Goal: Task Accomplishment & Management: Complete application form

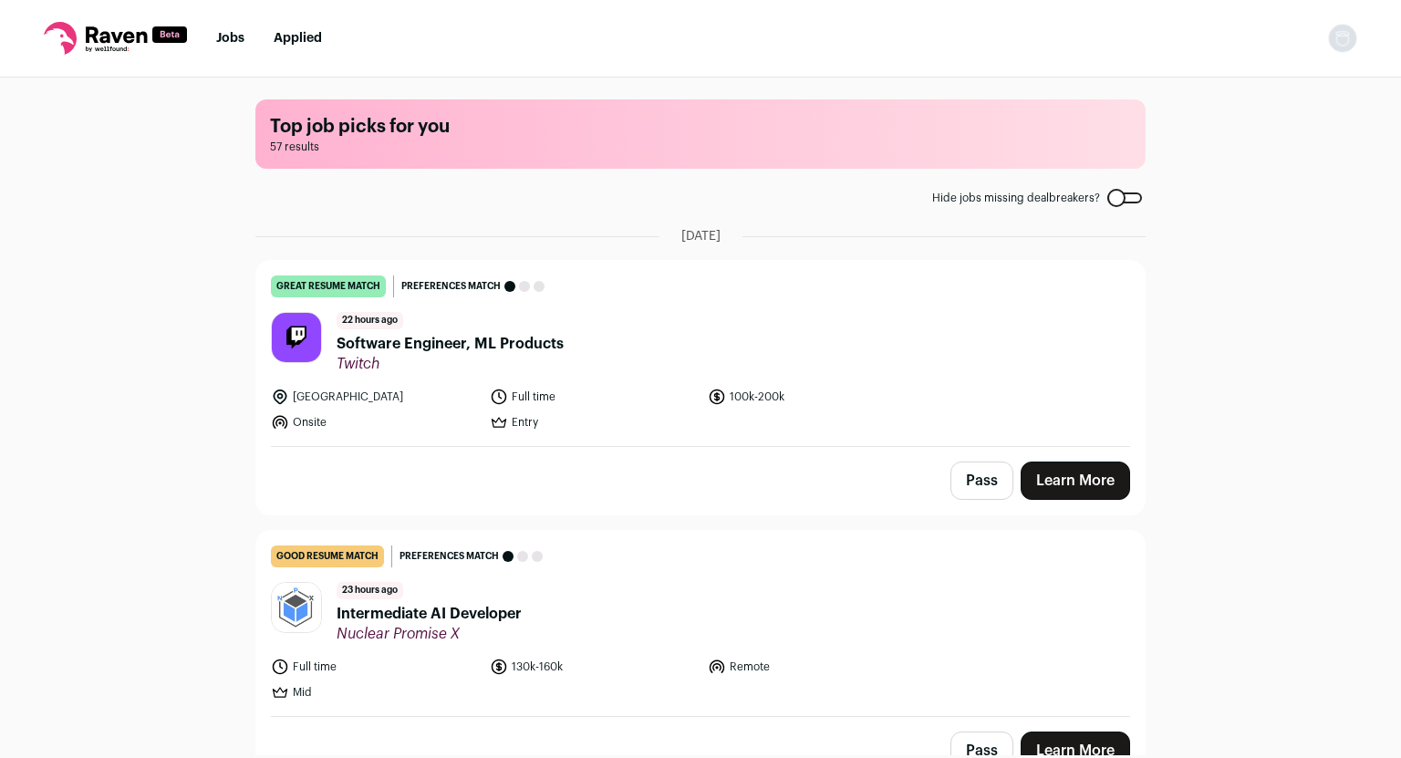
click at [453, 338] on span "Software Engineer, ML Products" at bounding box center [450, 344] width 227 height 22
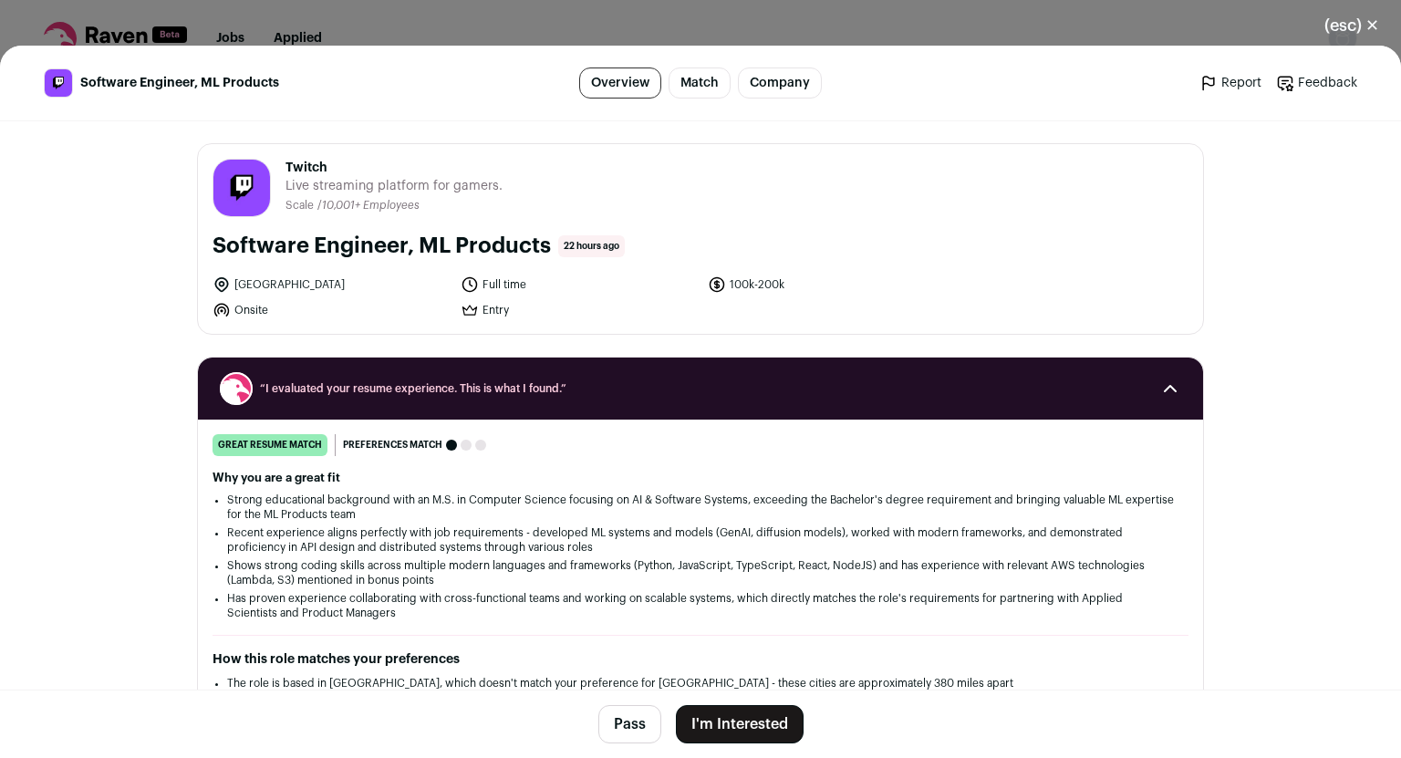
click at [712, 715] on button "I'm Interested" at bounding box center [740, 724] width 128 height 38
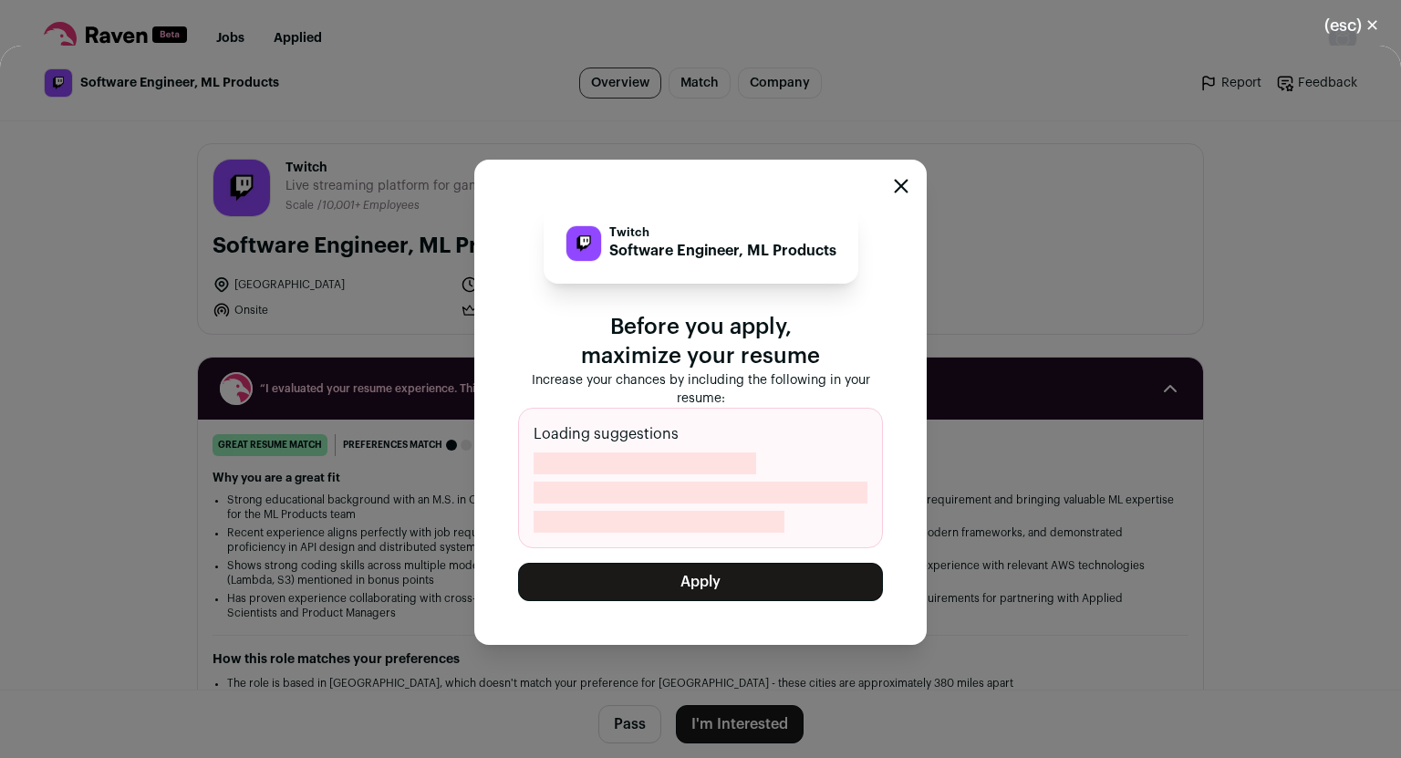
click at [702, 579] on button "Apply" at bounding box center [700, 582] width 365 height 38
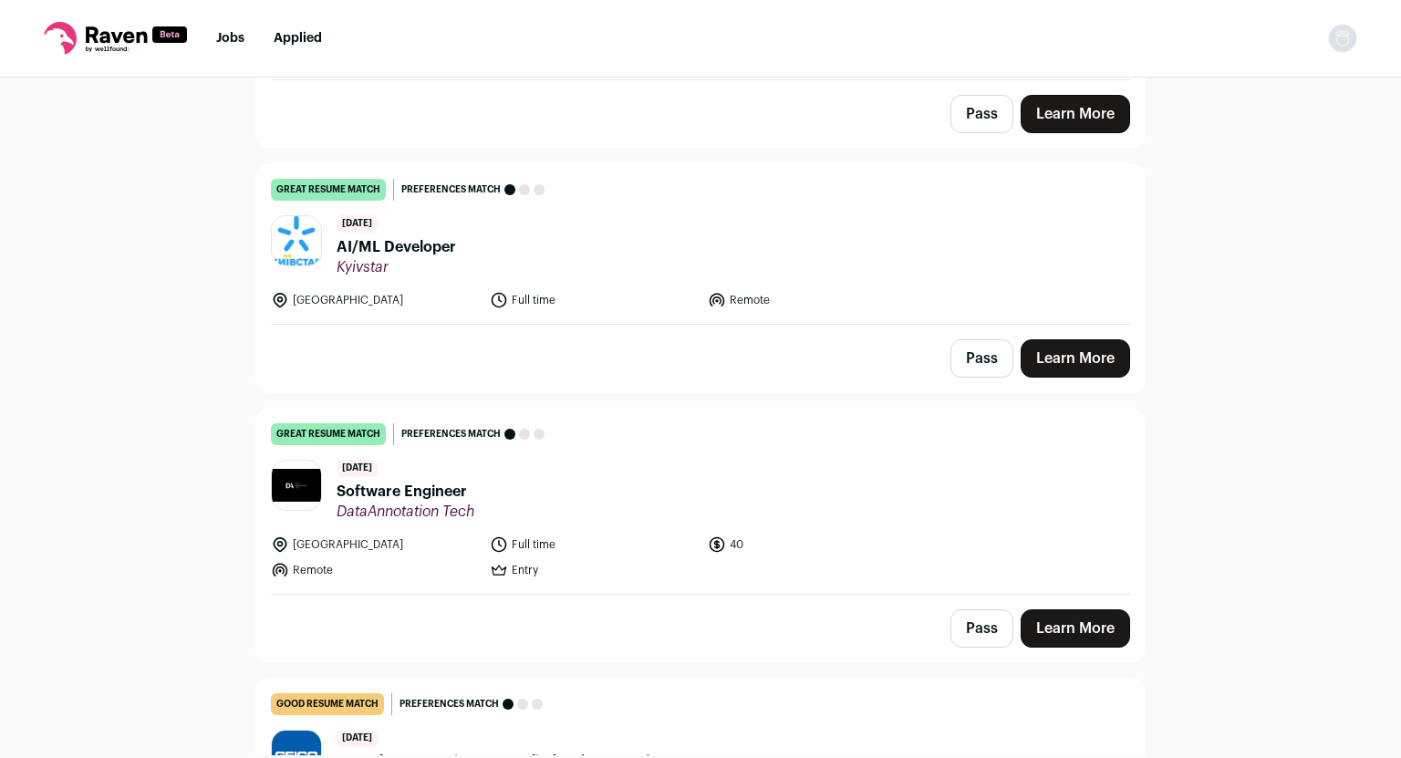
scroll to position [639, 0]
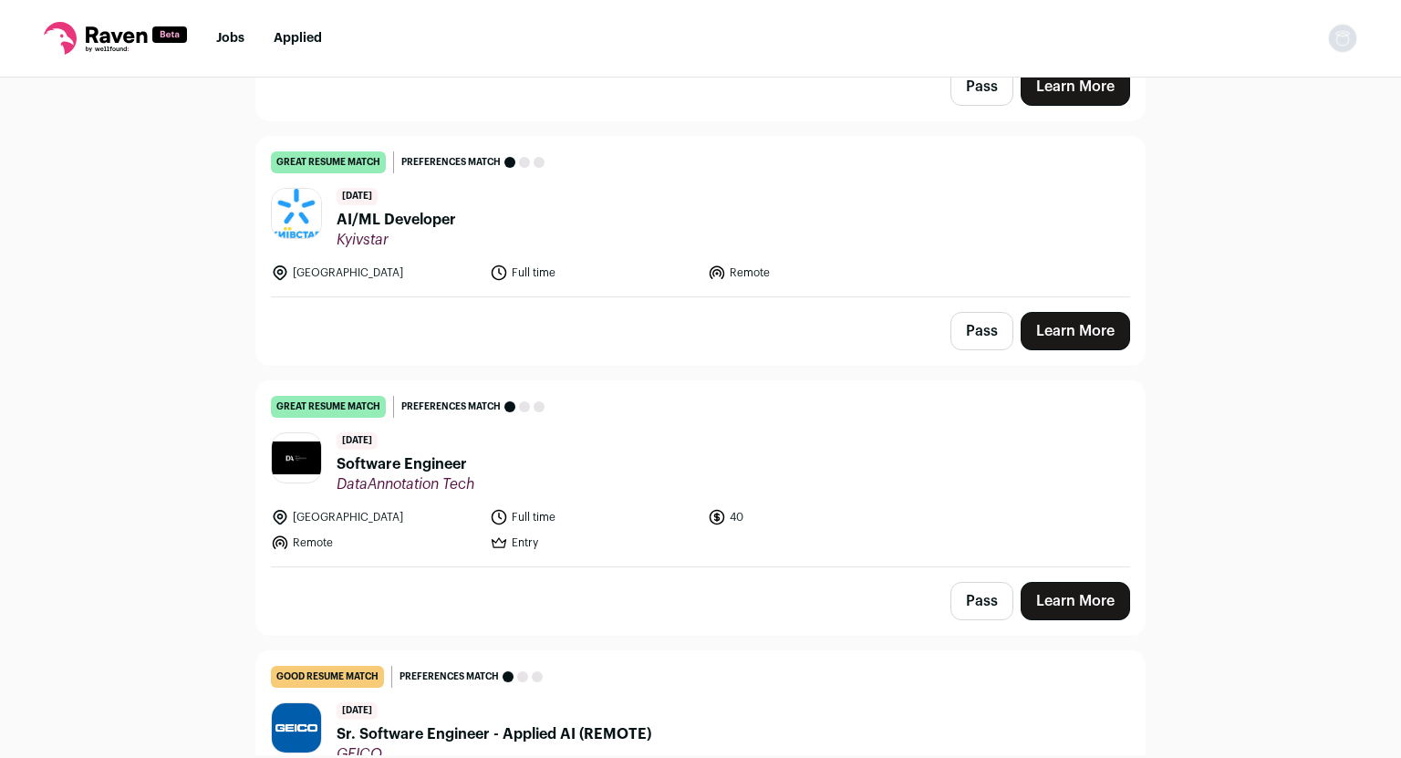
click at [379, 221] on span "AI/ML Developer" at bounding box center [397, 220] width 120 height 22
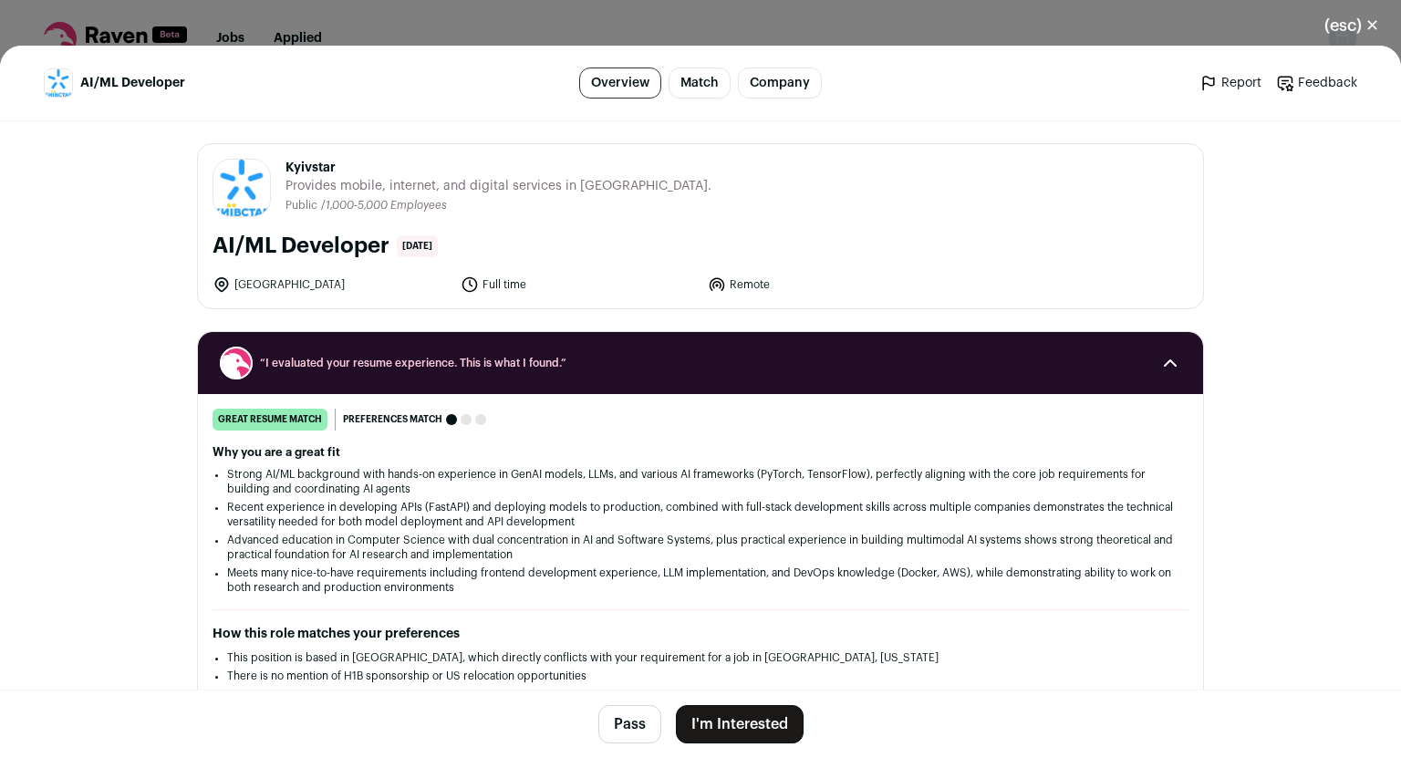
click at [747, 722] on button "I'm Interested" at bounding box center [740, 724] width 128 height 38
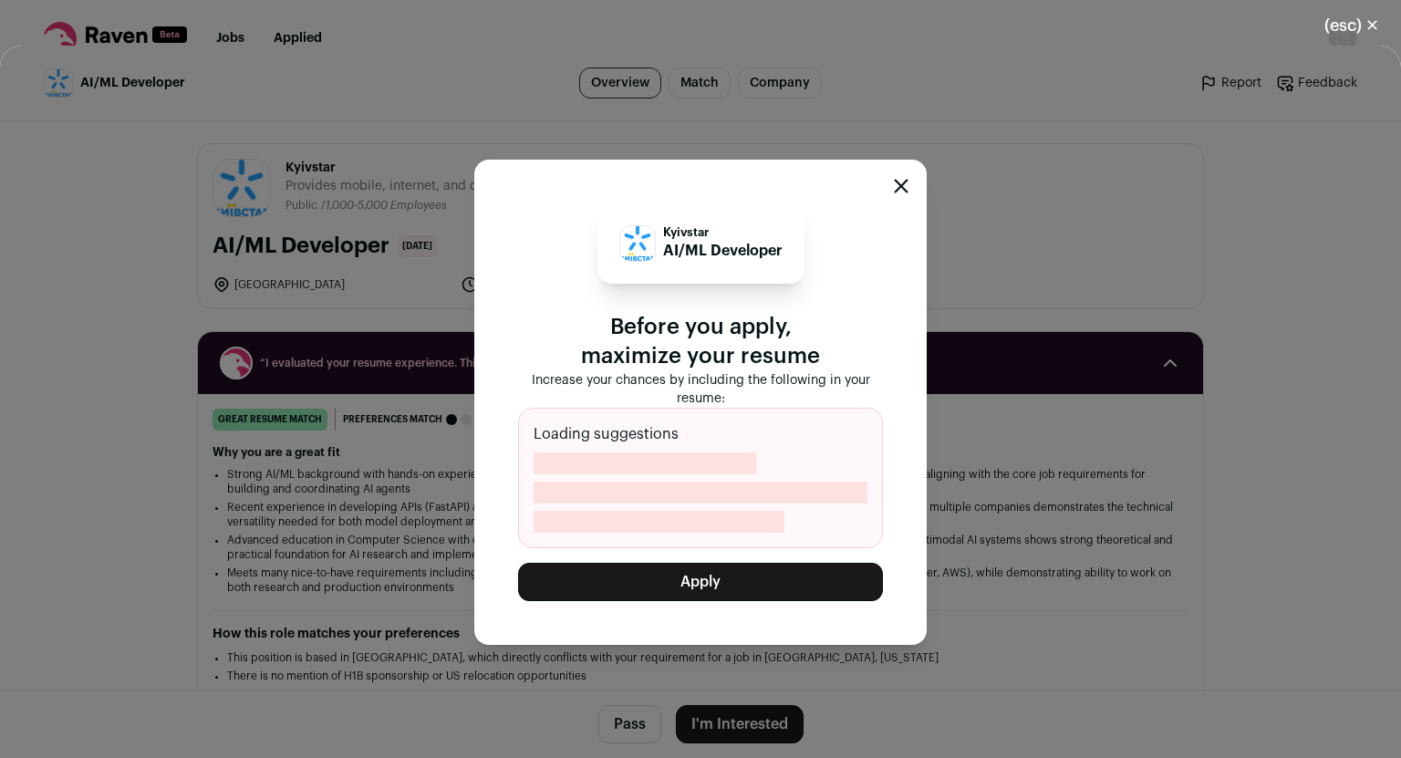
click at [733, 584] on button "Apply" at bounding box center [700, 582] width 365 height 38
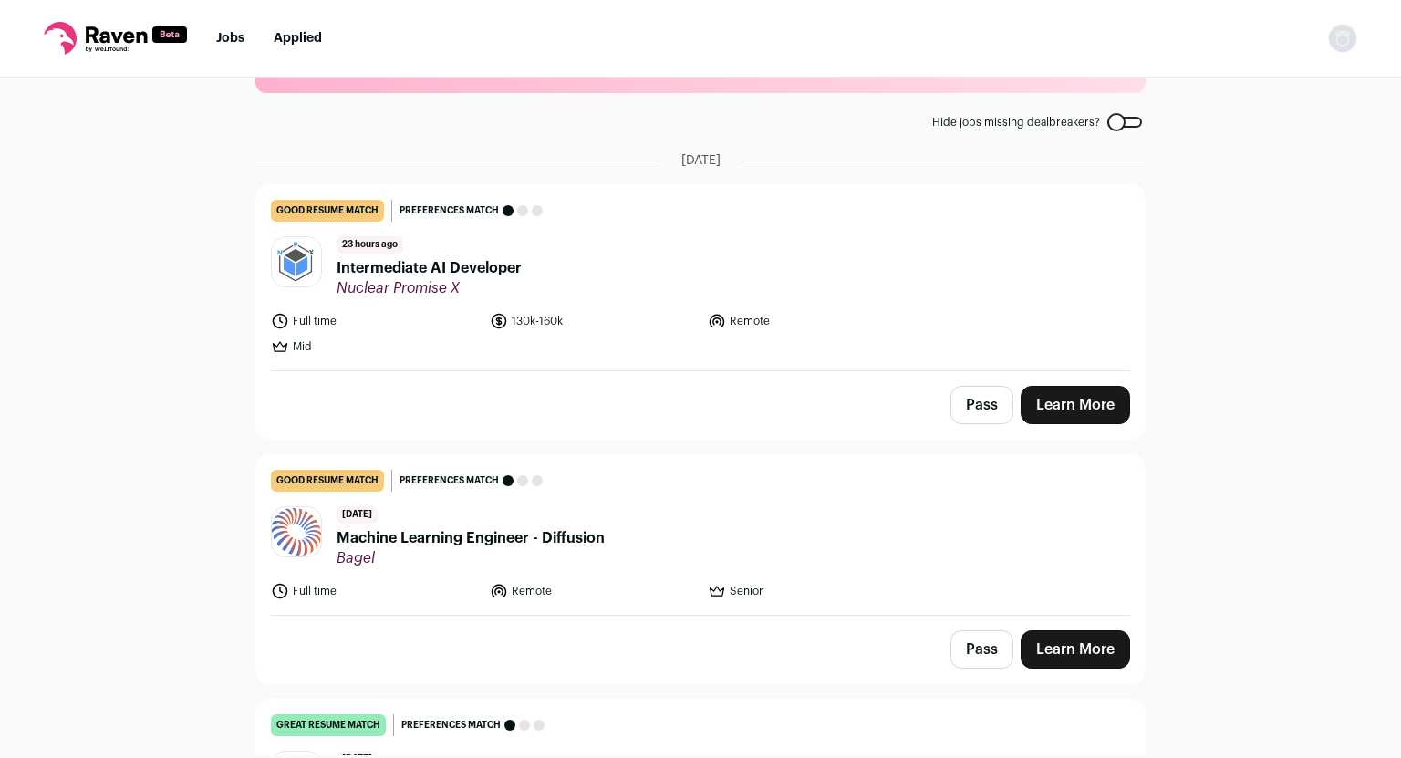
scroll to position [0, 0]
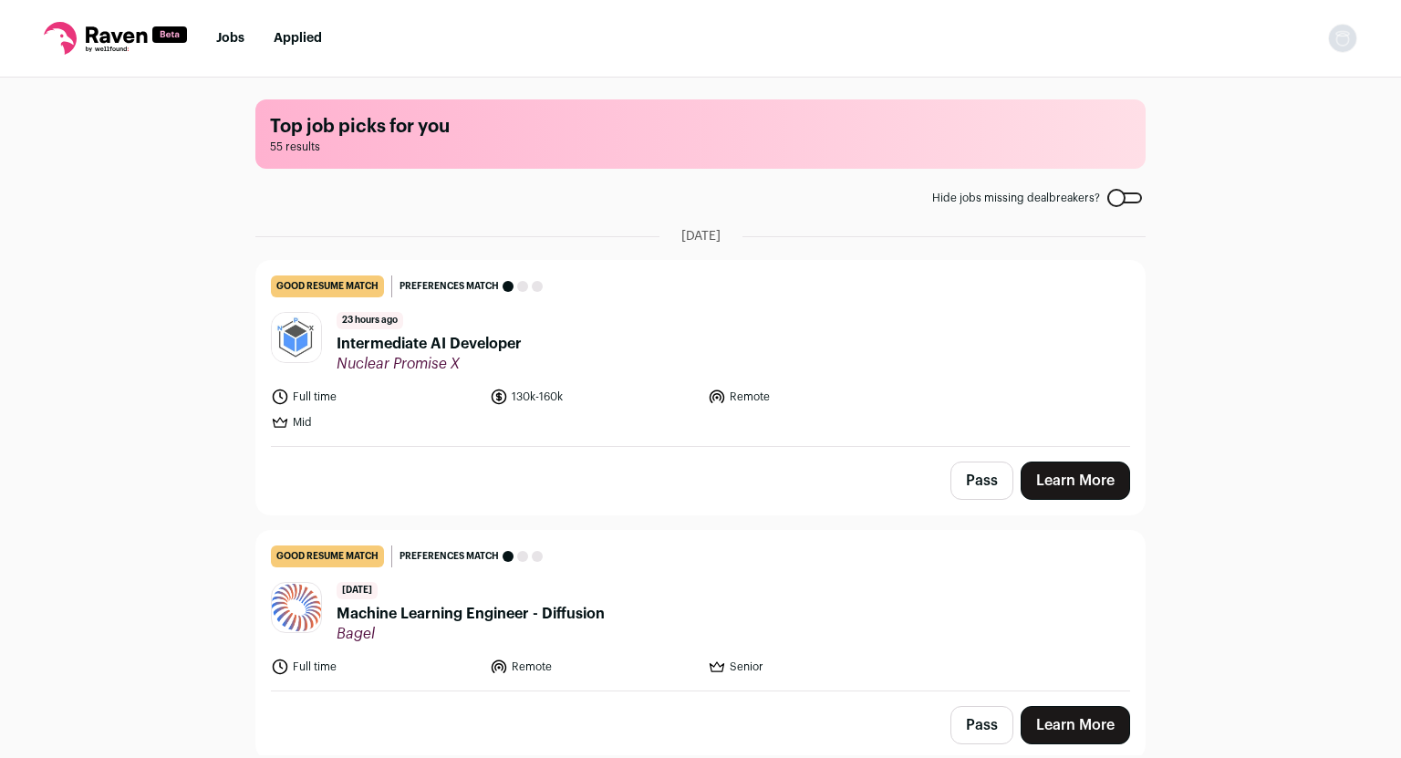
click at [962, 490] on button "Pass" at bounding box center [982, 481] width 63 height 38
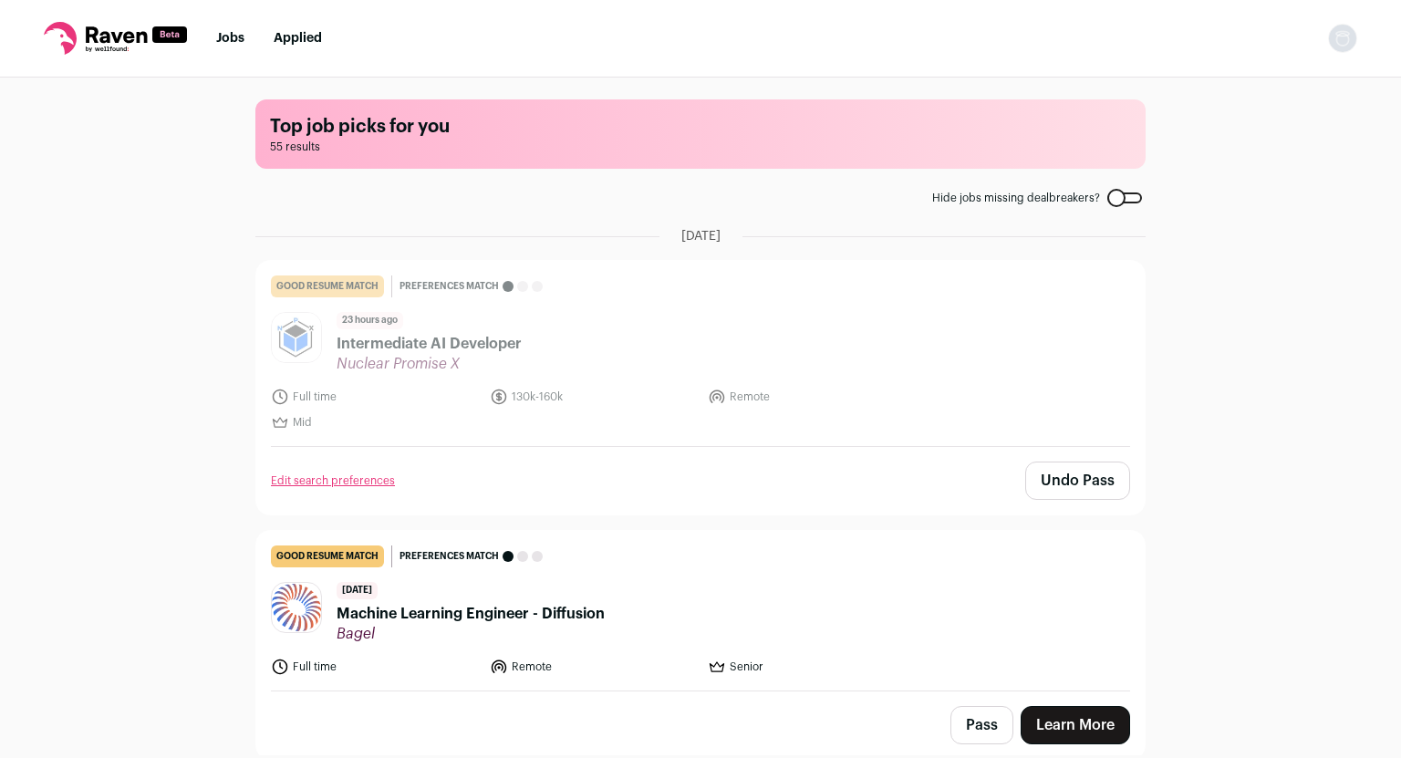
click at [967, 729] on button "Pass" at bounding box center [982, 725] width 63 height 38
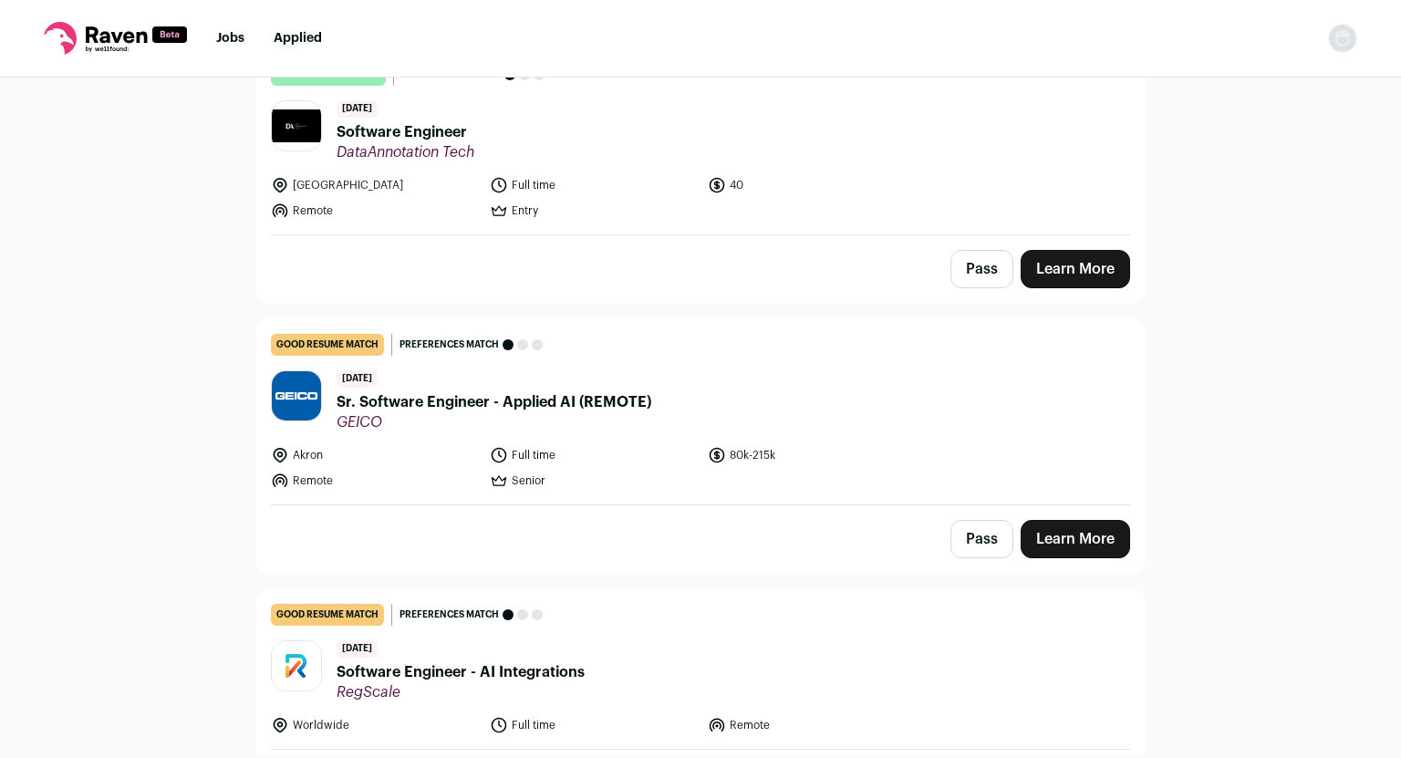
scroll to position [730, 0]
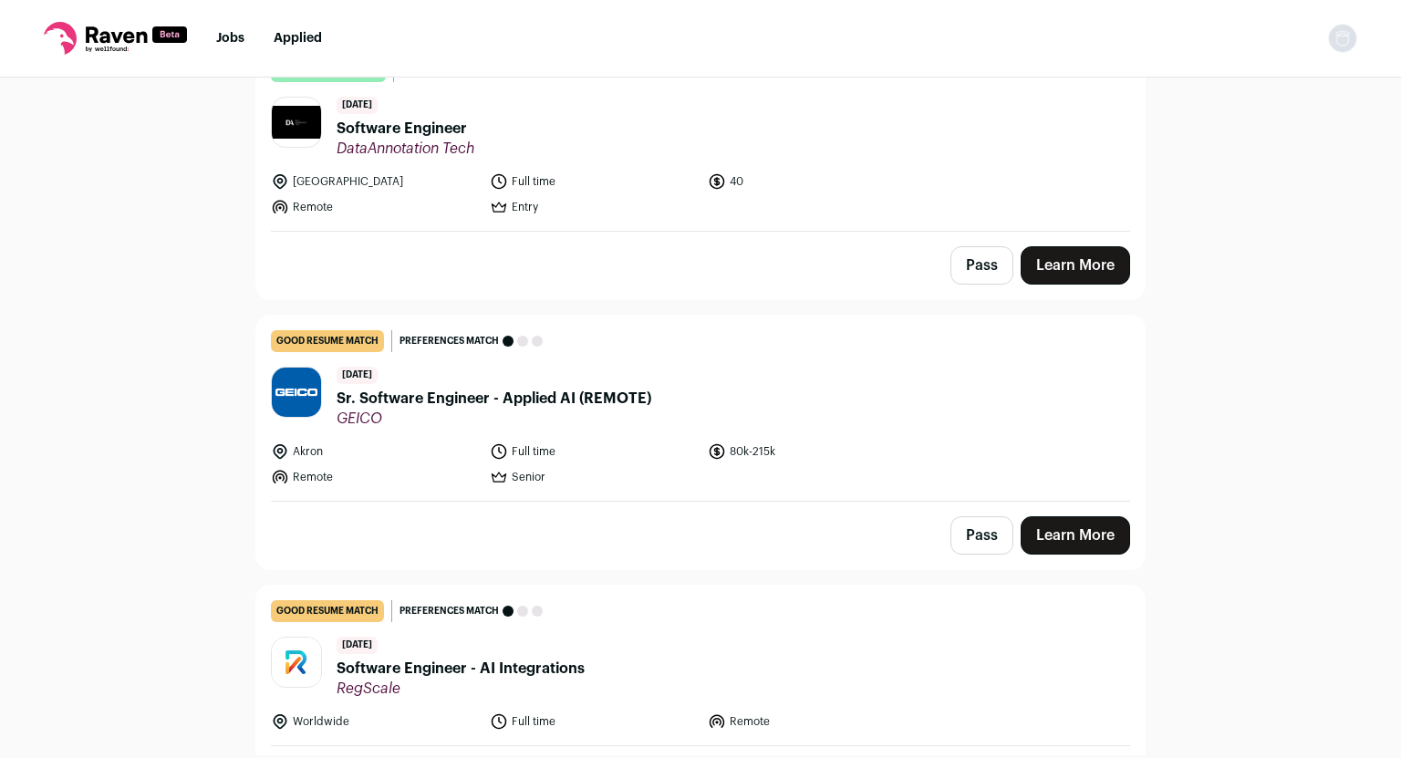
click at [974, 534] on button "Pass" at bounding box center [982, 535] width 63 height 38
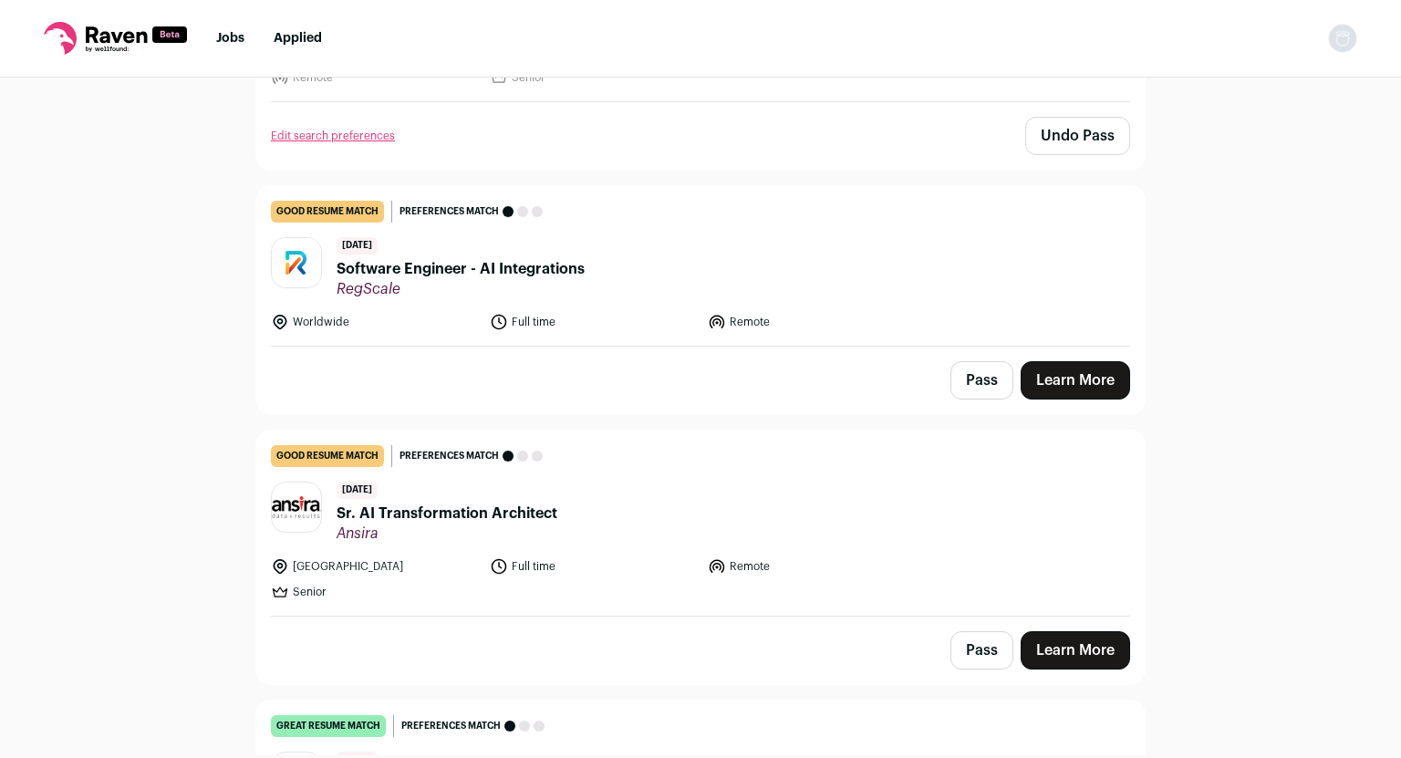
scroll to position [1277, 0]
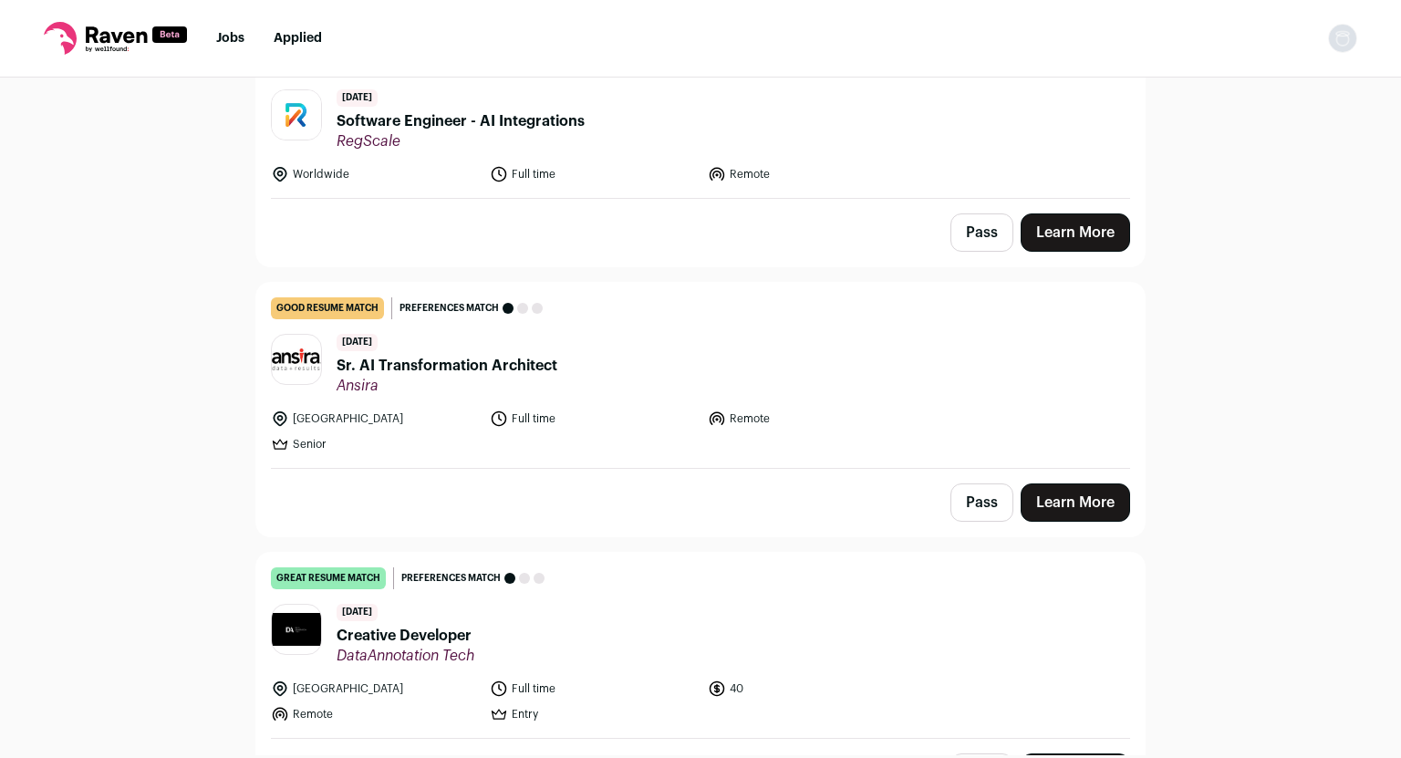
click at [959, 514] on button "Pass" at bounding box center [982, 503] width 63 height 38
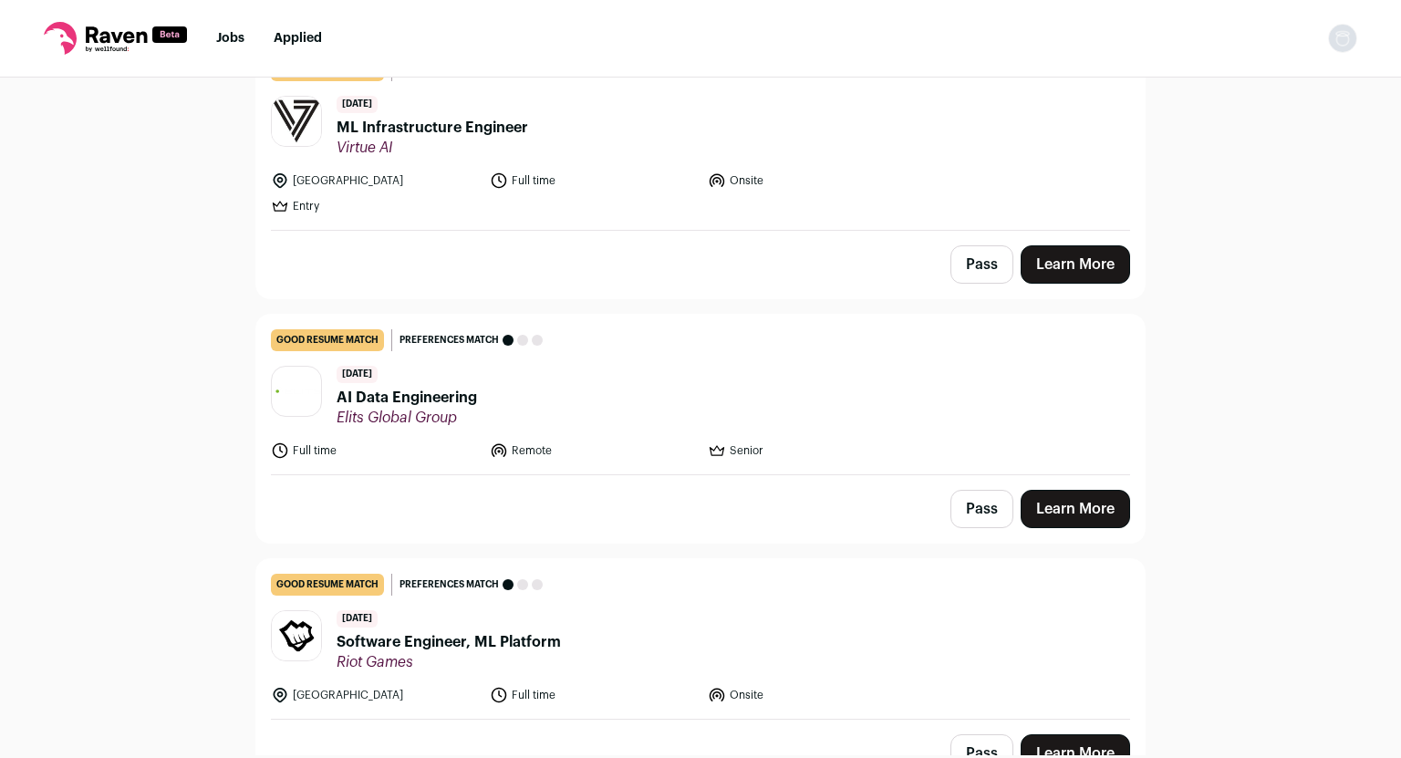
scroll to position [2189, 0]
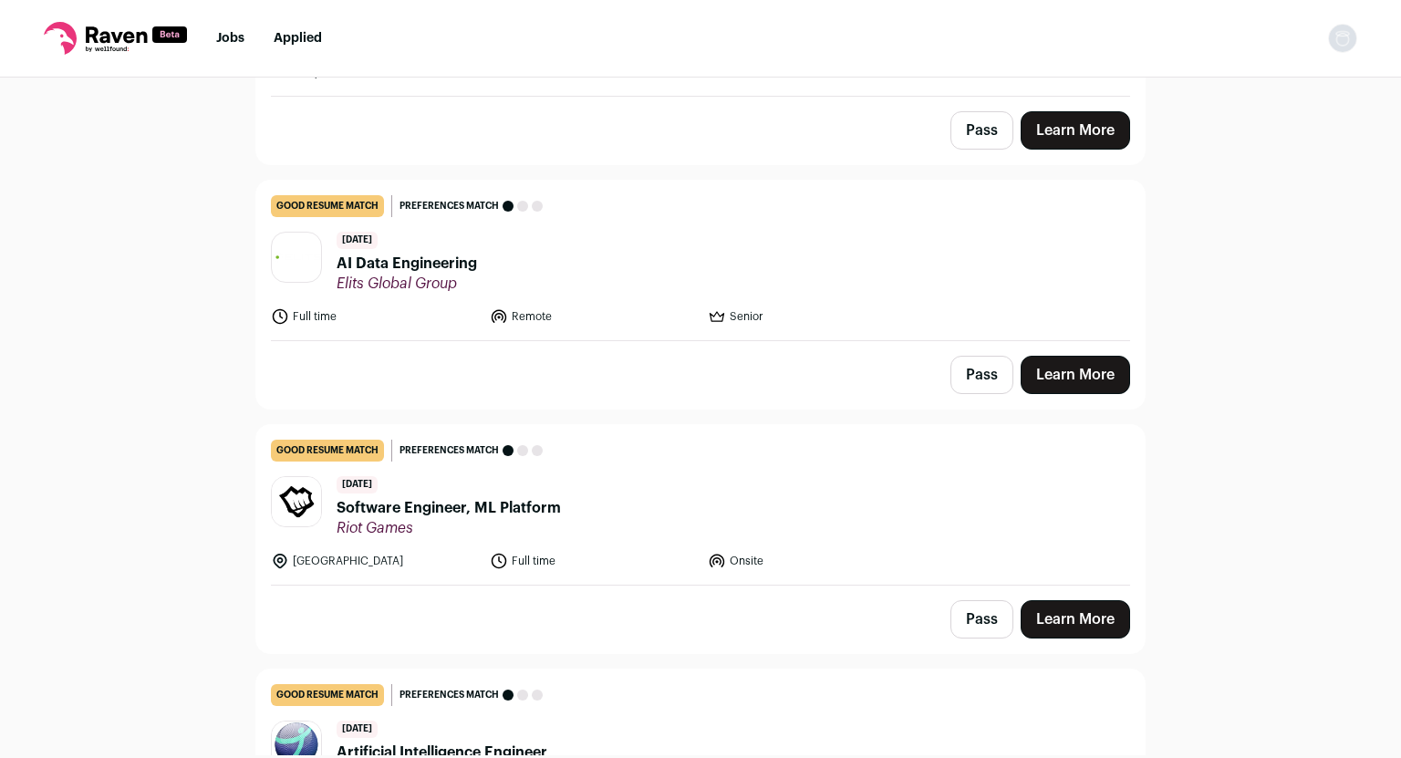
click at [990, 370] on button "Pass" at bounding box center [982, 375] width 63 height 38
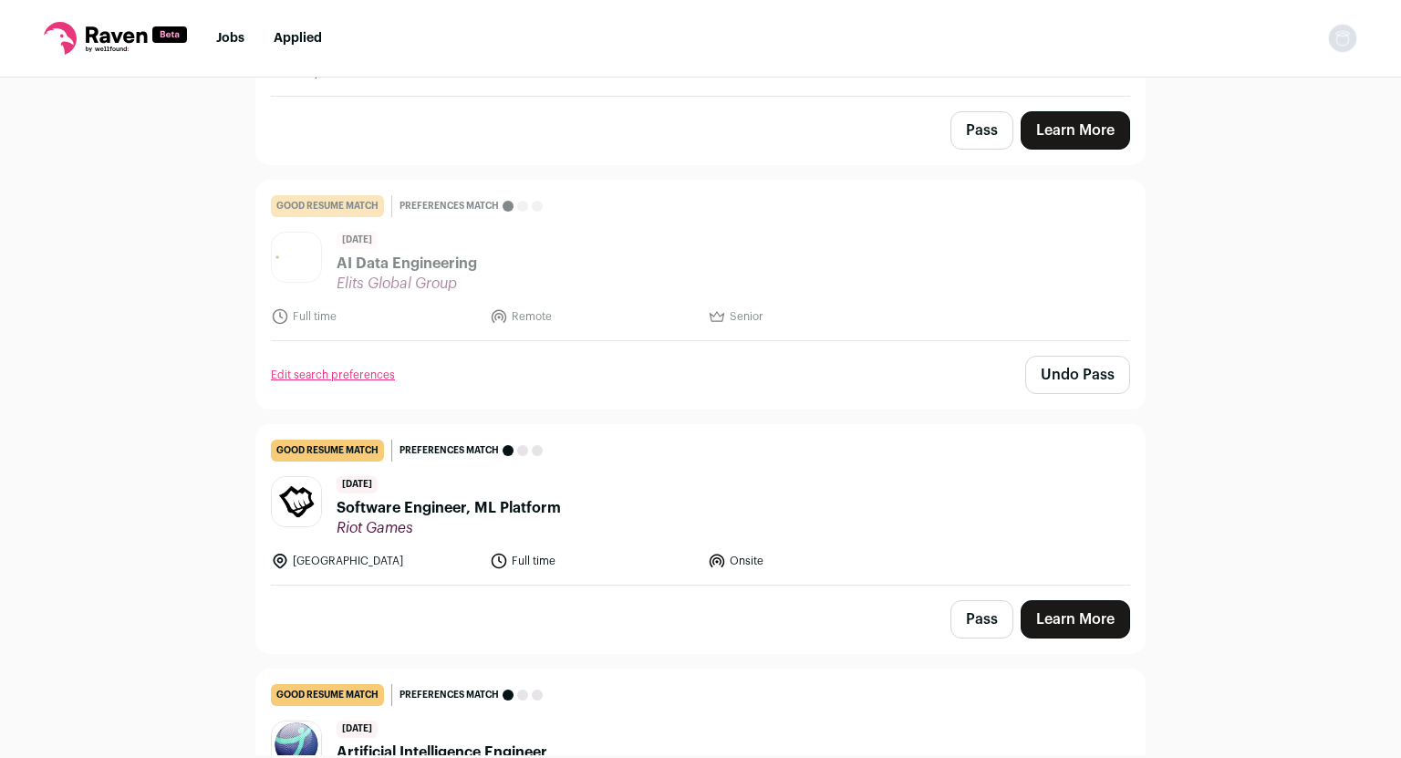
click at [457, 514] on span "Software Engineer, ML Platform" at bounding box center [449, 508] width 224 height 22
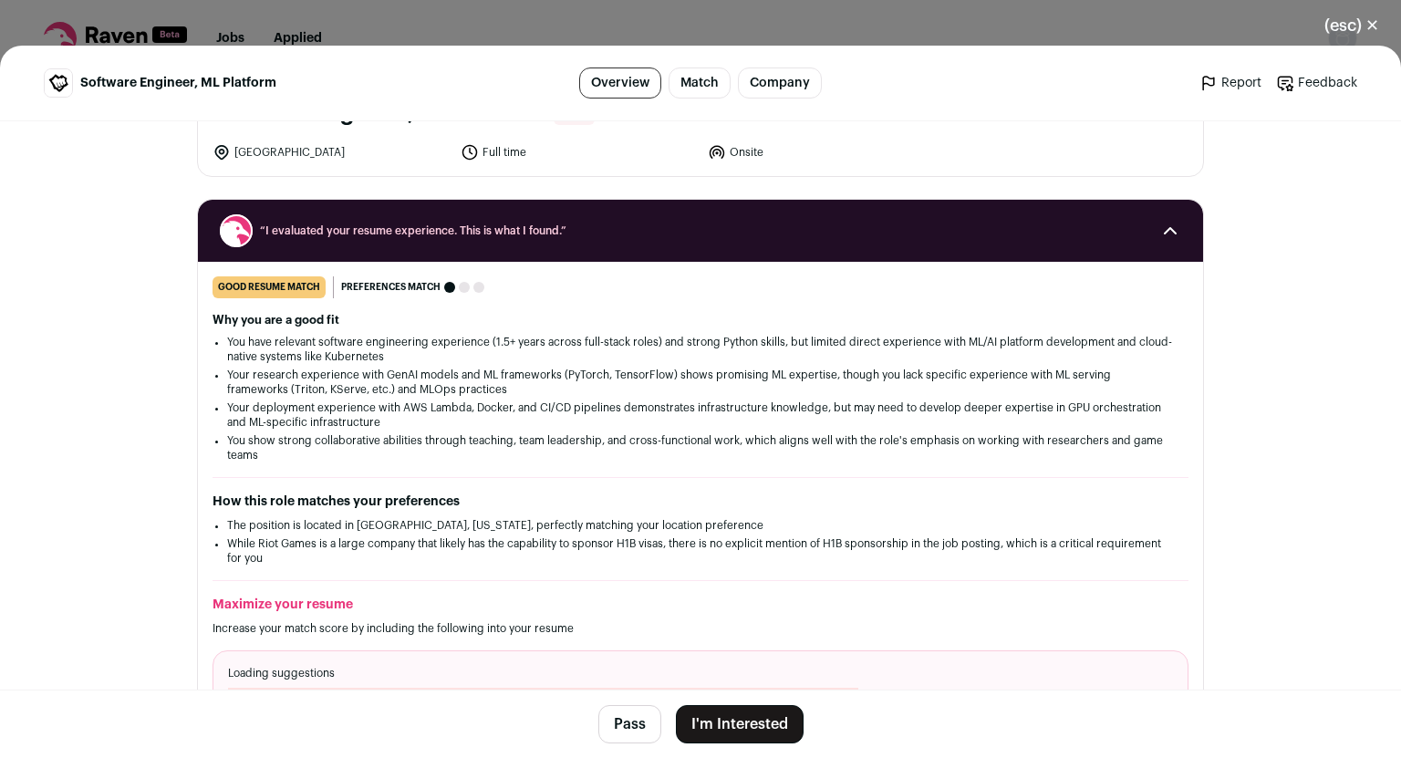
scroll to position [365, 0]
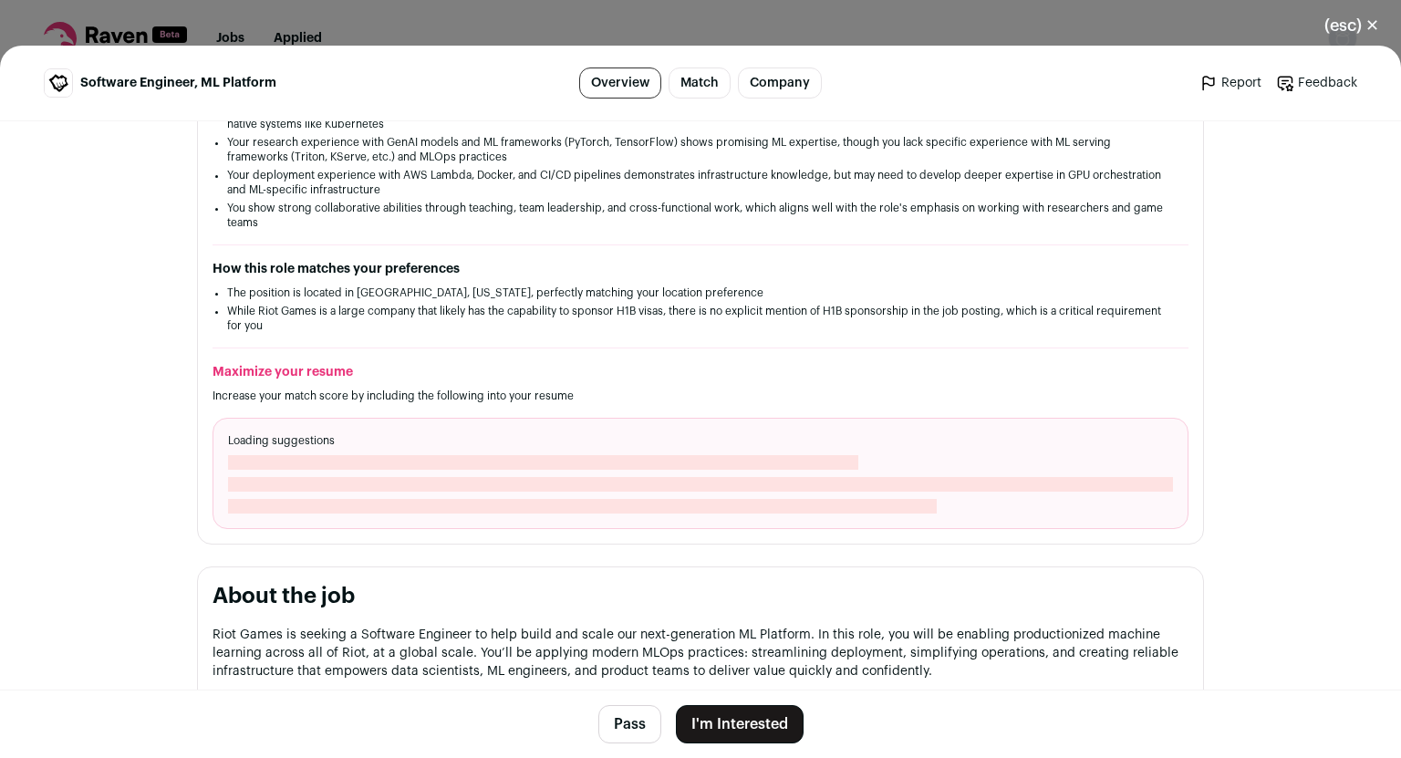
click at [727, 732] on button "I'm Interested" at bounding box center [740, 724] width 128 height 38
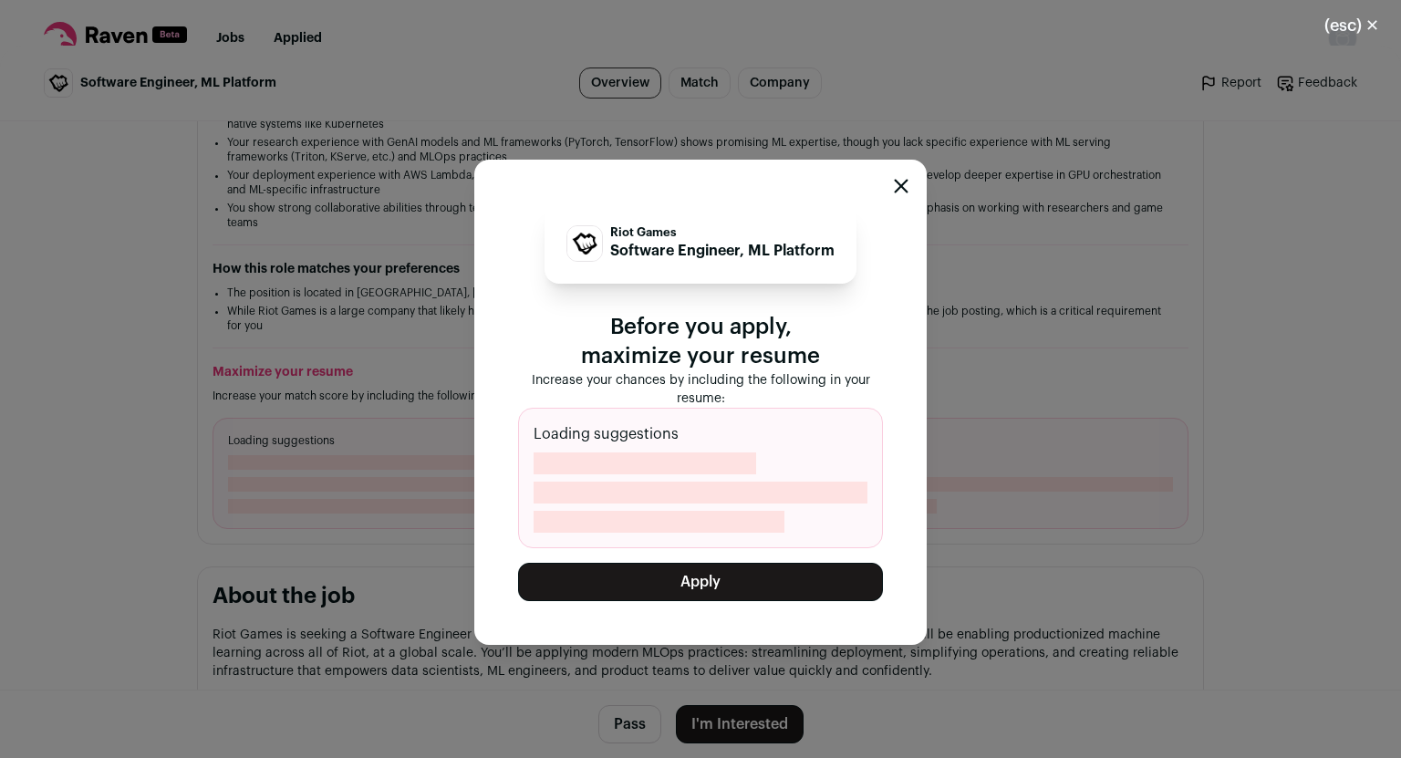
click at [716, 595] on button "Apply" at bounding box center [700, 582] width 365 height 38
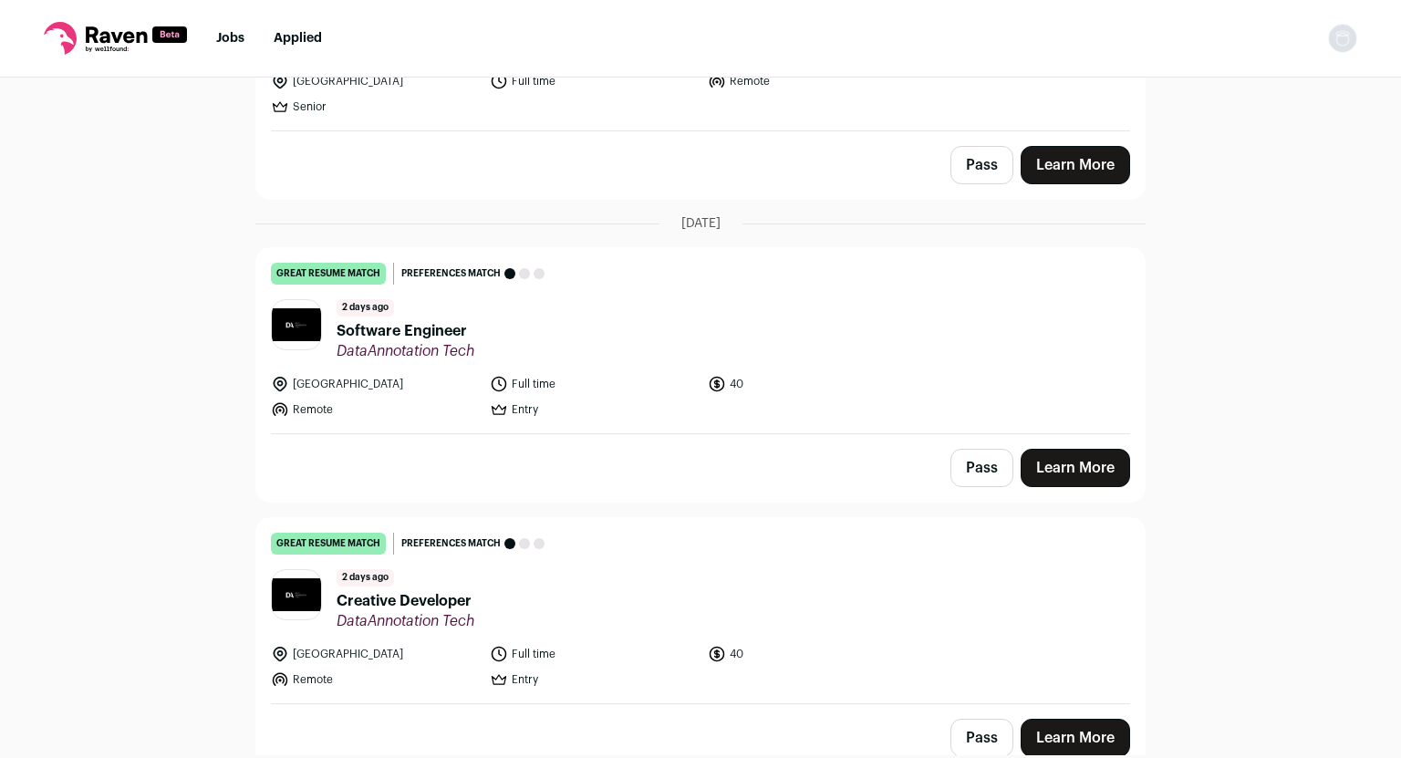
scroll to position [2737, 0]
